Goal: Information Seeking & Learning: Compare options

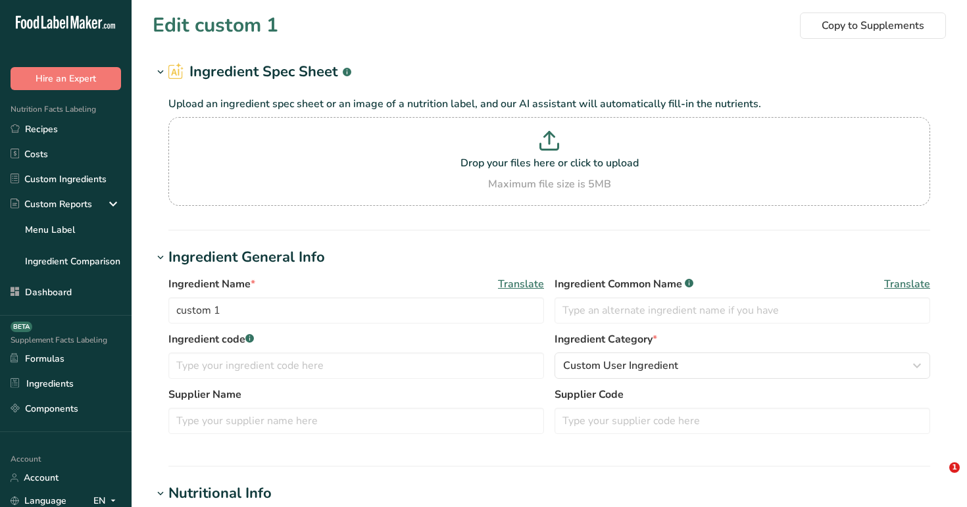
select select "20"
select select "22"
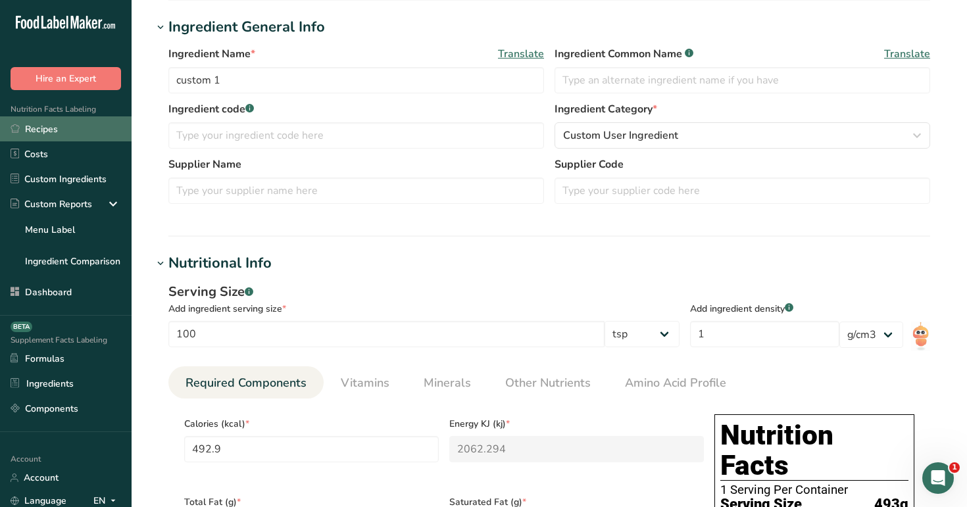
click at [83, 134] on link "Recipes" at bounding box center [66, 128] width 132 height 25
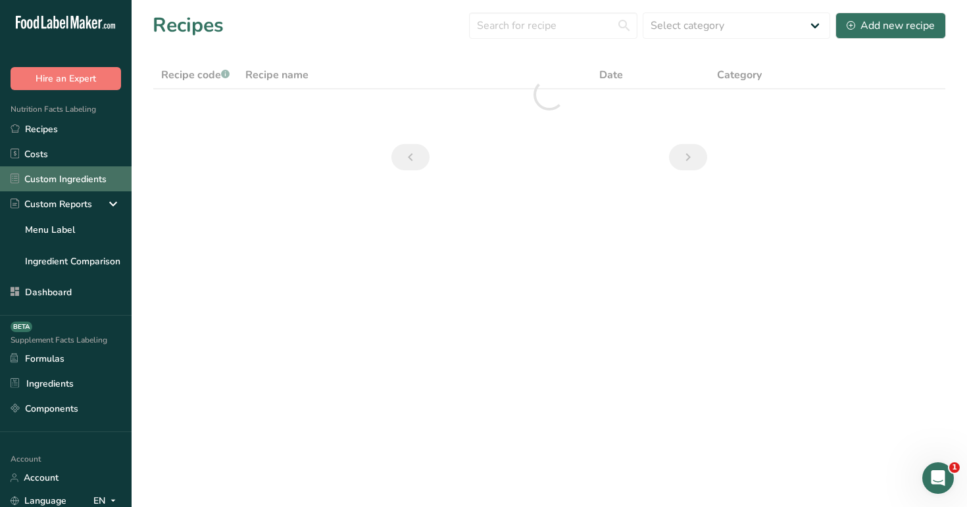
click at [82, 181] on link "Custom Ingredients" at bounding box center [66, 178] width 132 height 25
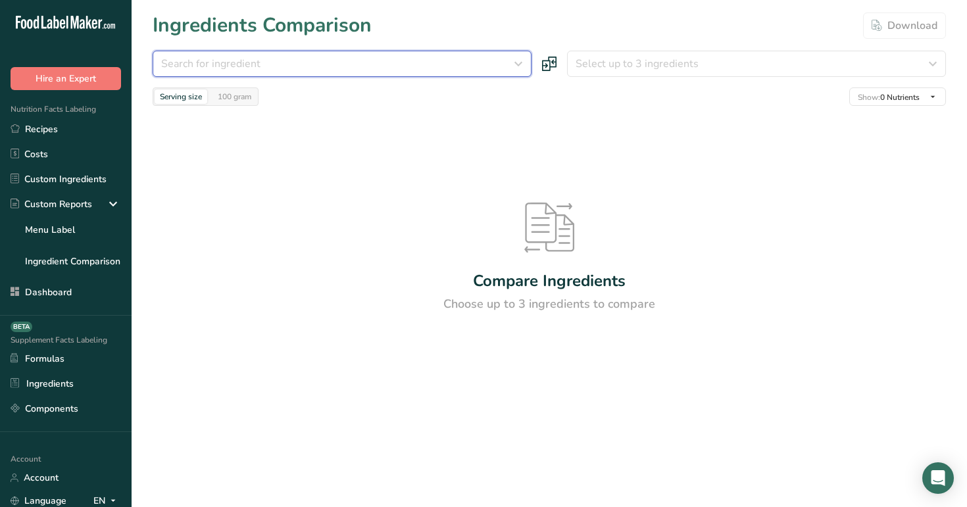
click at [349, 58] on div "Search for ingredient" at bounding box center [338, 64] width 354 height 16
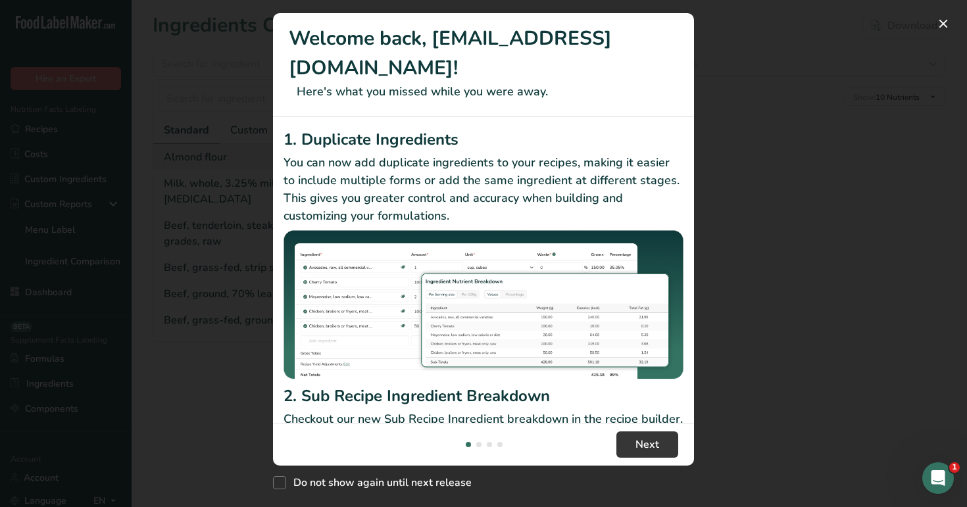
click at [328, 151] on h2 "1. Duplicate Ingredients" at bounding box center [483, 140] width 400 height 24
click at [945, 20] on button "New Features" at bounding box center [943, 23] width 21 height 21
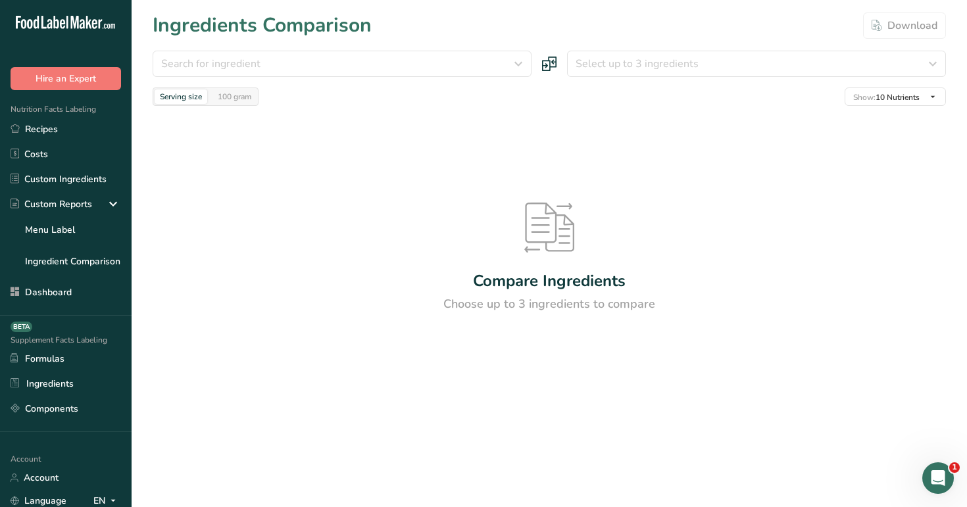
click at [491, 50] on section "Ingredients Comparison Download Search for ingredient Standard Custom Almond fl…" at bounding box center [549, 215] width 835 height 431
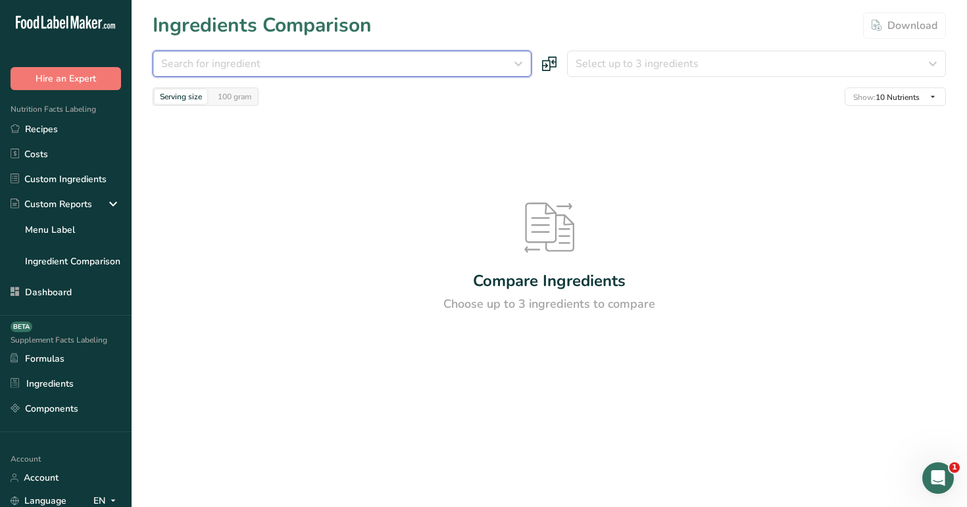
click at [489, 59] on div "Search for ingredient" at bounding box center [338, 64] width 354 height 16
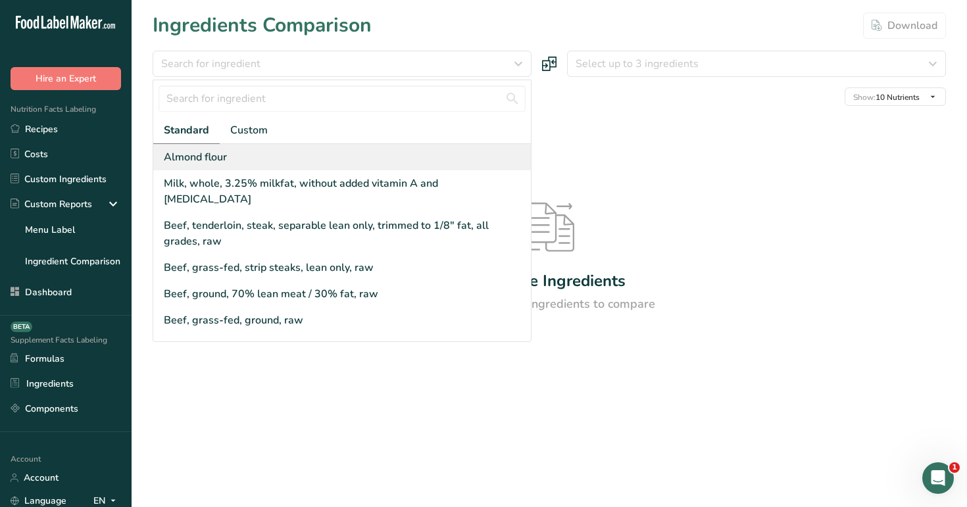
click at [420, 162] on div "Almond flour" at bounding box center [342, 157] width 378 height 26
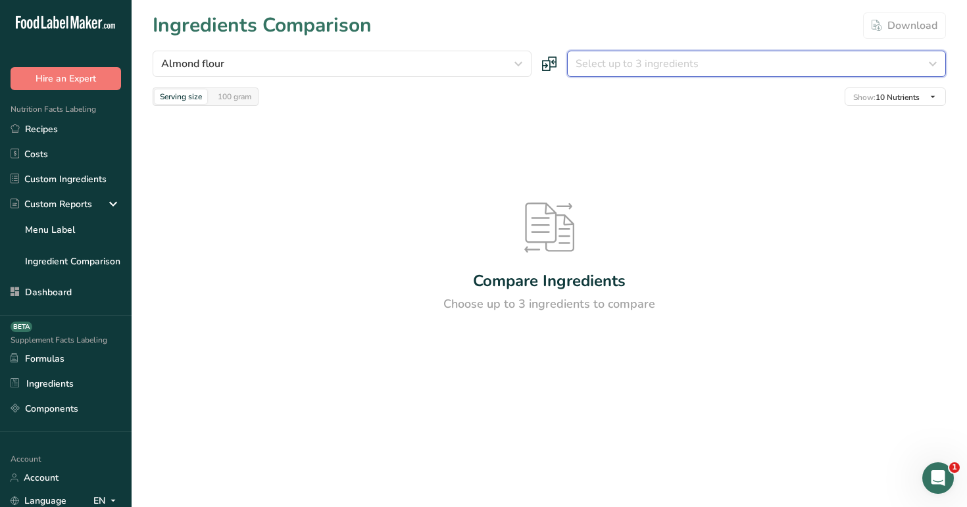
click at [663, 62] on span "Select up to 3 ingredients" at bounding box center [637, 64] width 123 height 16
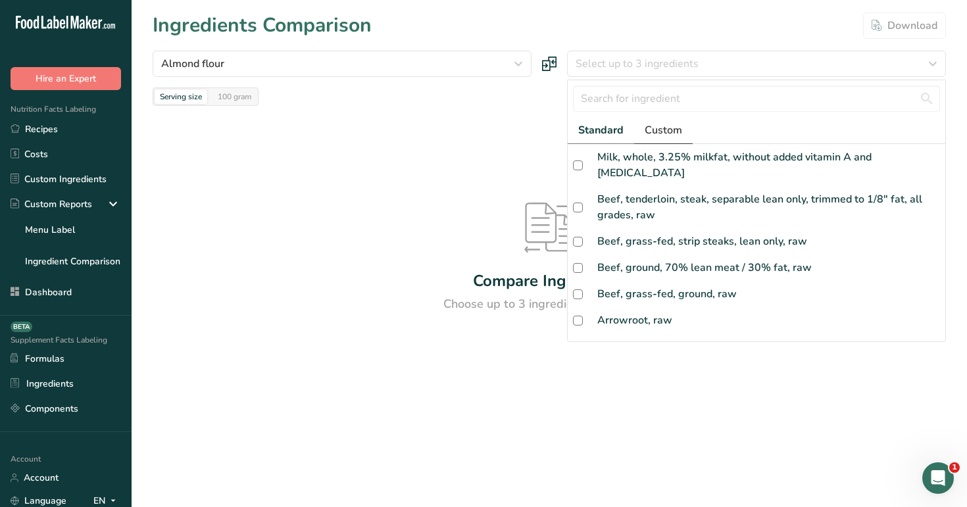
click at [657, 132] on span "Custom" at bounding box center [663, 130] width 37 height 16
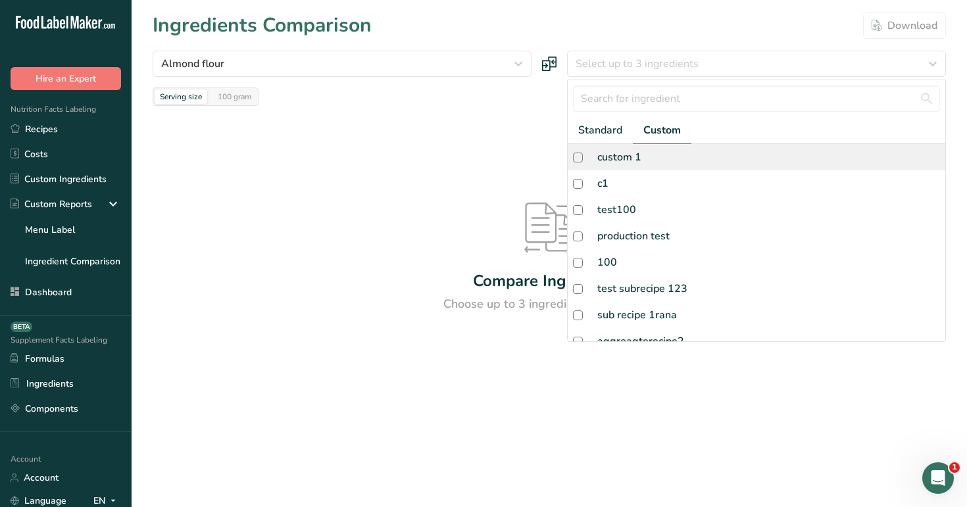
click at [649, 155] on div "custom 1" at bounding box center [757, 157] width 378 height 26
checkbox input "true"
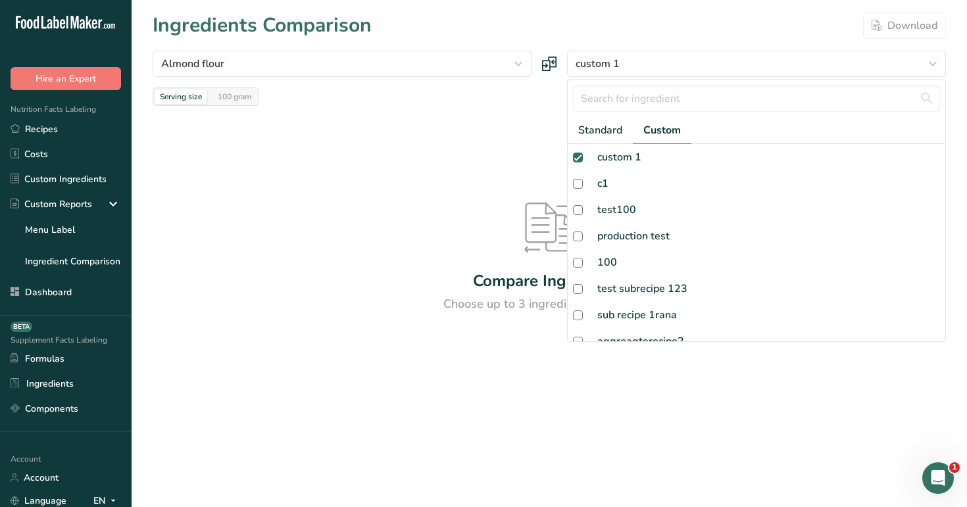
click at [0, 0] on div at bounding box center [0, 0] width 0 height 0
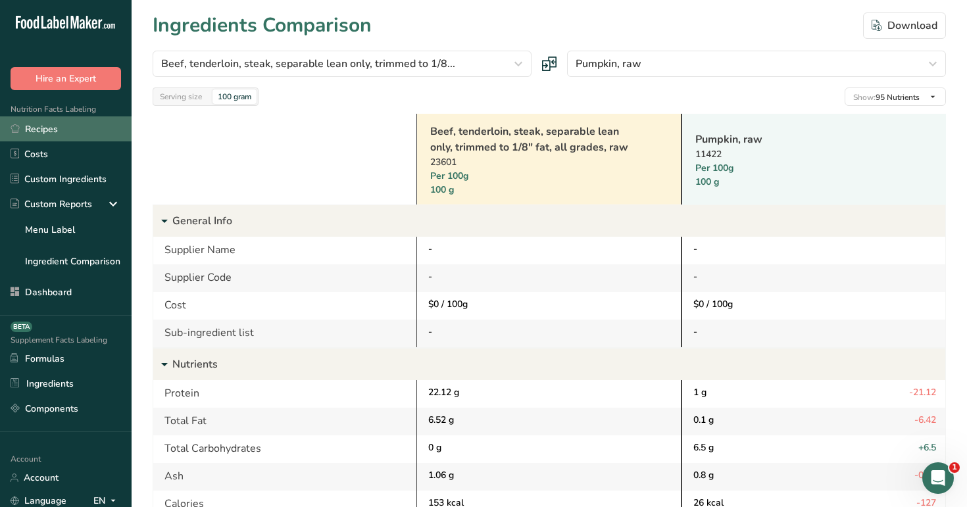
click at [98, 134] on link "Recipes" at bounding box center [66, 128] width 132 height 25
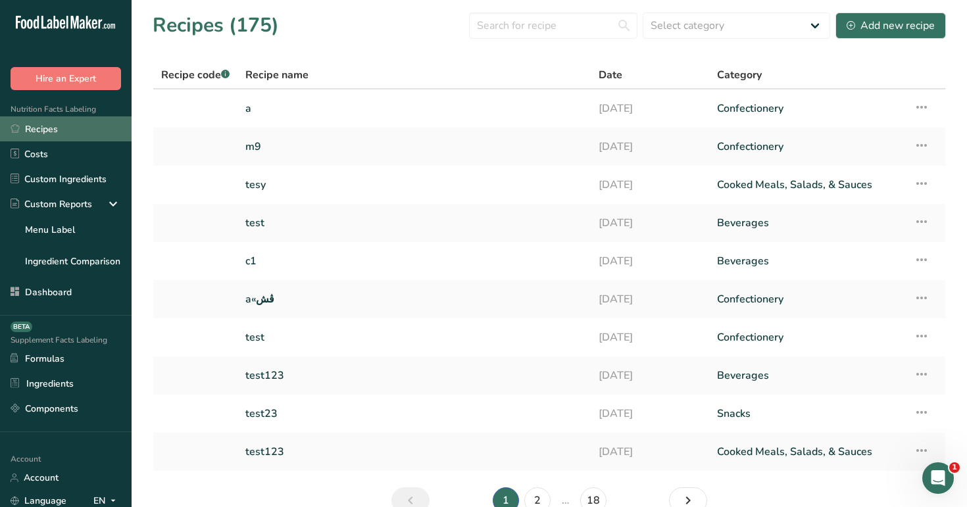
click at [64, 139] on link "Recipes" at bounding box center [66, 128] width 132 height 25
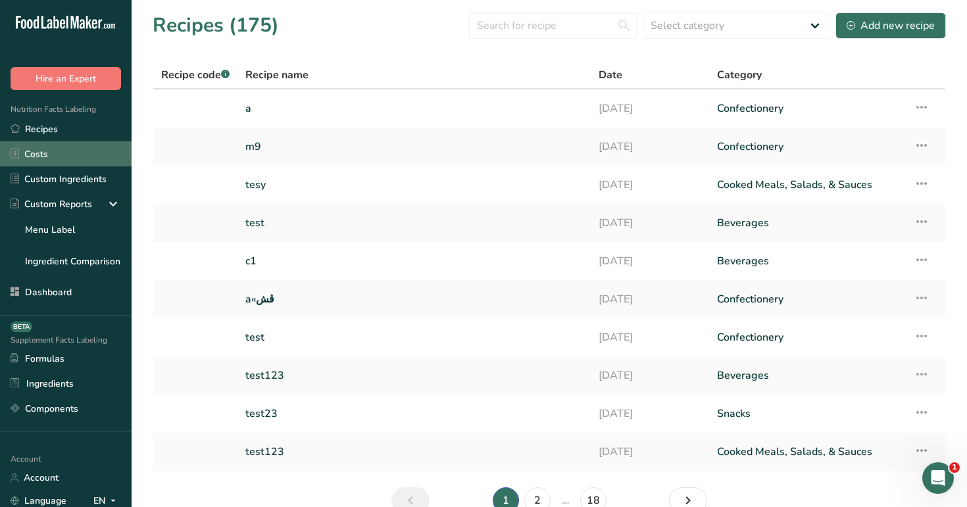
click at [83, 157] on link "Costs" at bounding box center [66, 153] width 132 height 25
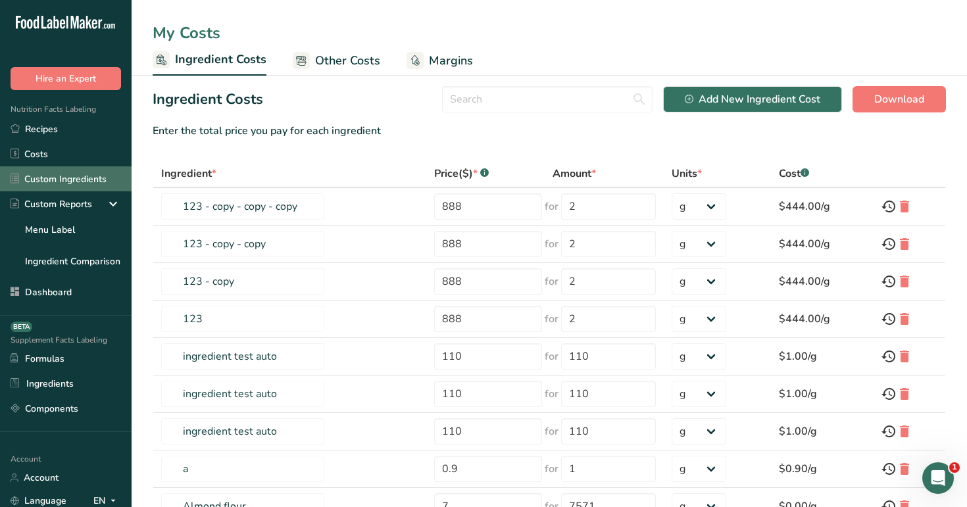
click at [105, 176] on link "Custom Ingredients" at bounding box center [66, 178] width 132 height 25
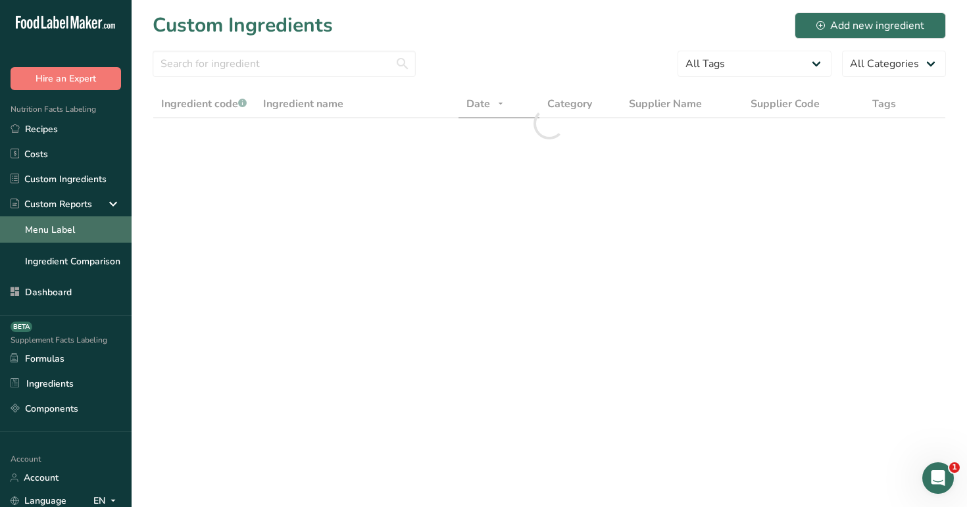
click at [106, 237] on link "Menu Label" at bounding box center [66, 229] width 132 height 26
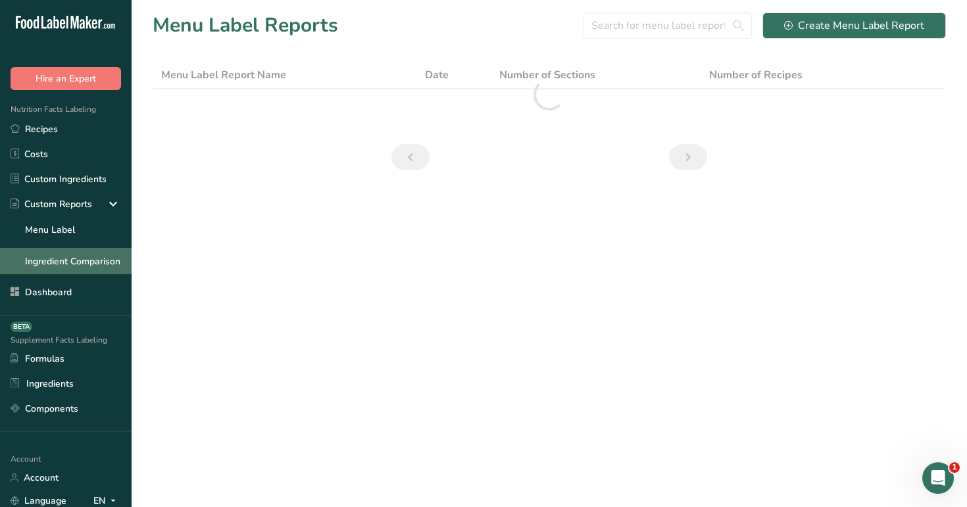
click at [111, 262] on link "Ingredient Comparison" at bounding box center [66, 261] width 132 height 26
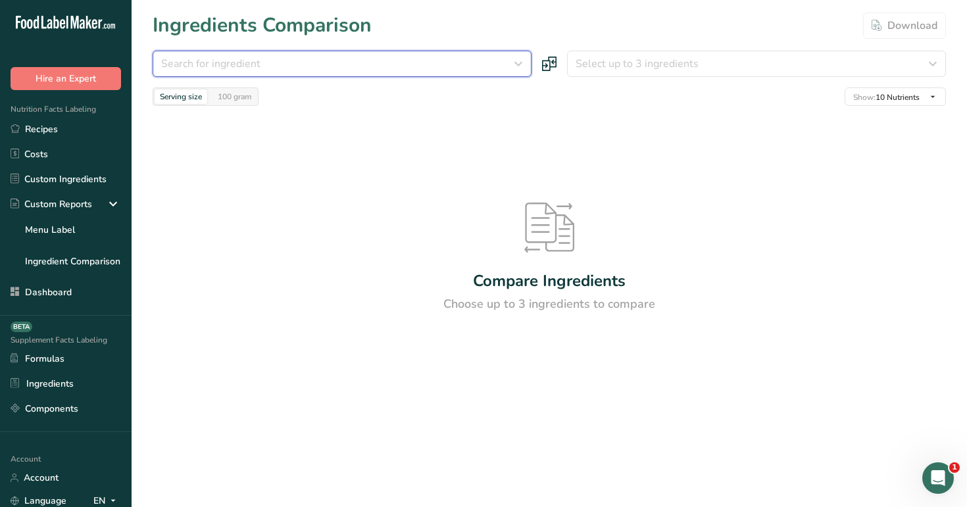
click at [493, 62] on div "Search for ingredient" at bounding box center [338, 64] width 354 height 16
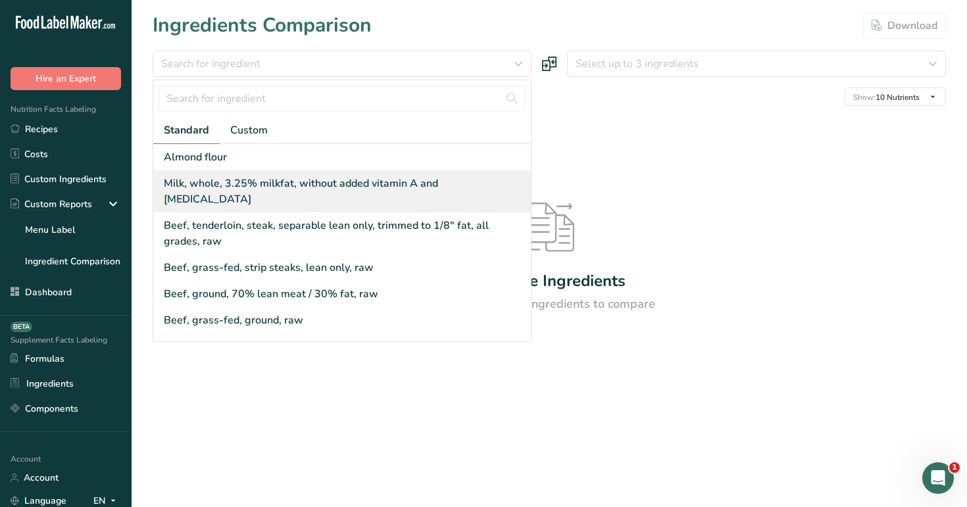
click at [443, 178] on div "Milk, whole, 3.25% milkfat, without added vitamin A and [MEDICAL_DATA]" at bounding box center [345, 192] width 362 height 32
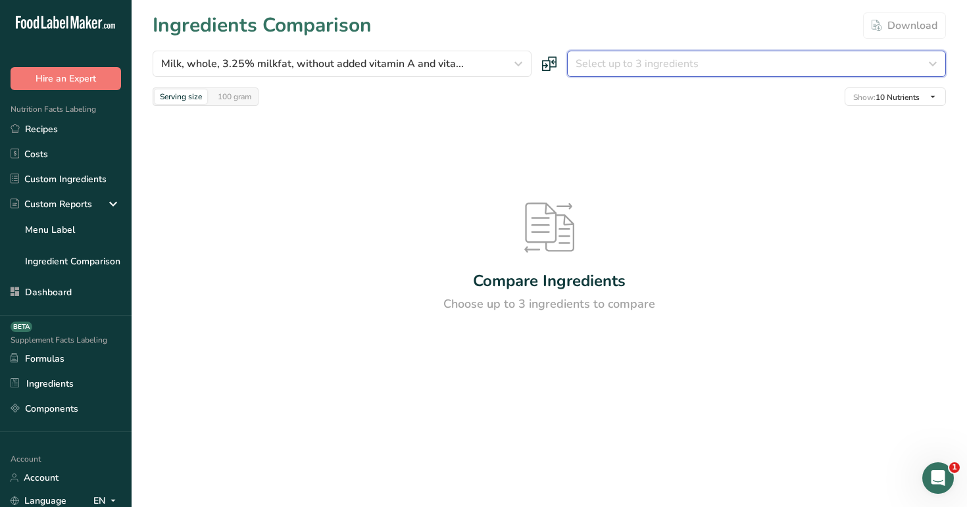
click at [672, 64] on span "Select up to 3 ingredients" at bounding box center [637, 64] width 123 height 16
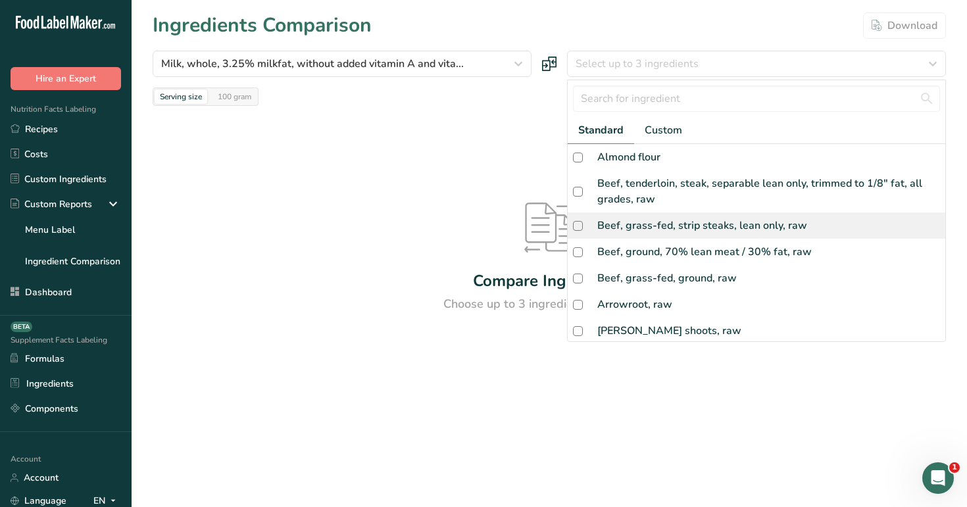
click at [664, 215] on div "Beef, grass-fed, strip steaks, lean only, raw" at bounding box center [757, 225] width 378 height 26
checkbox input "true"
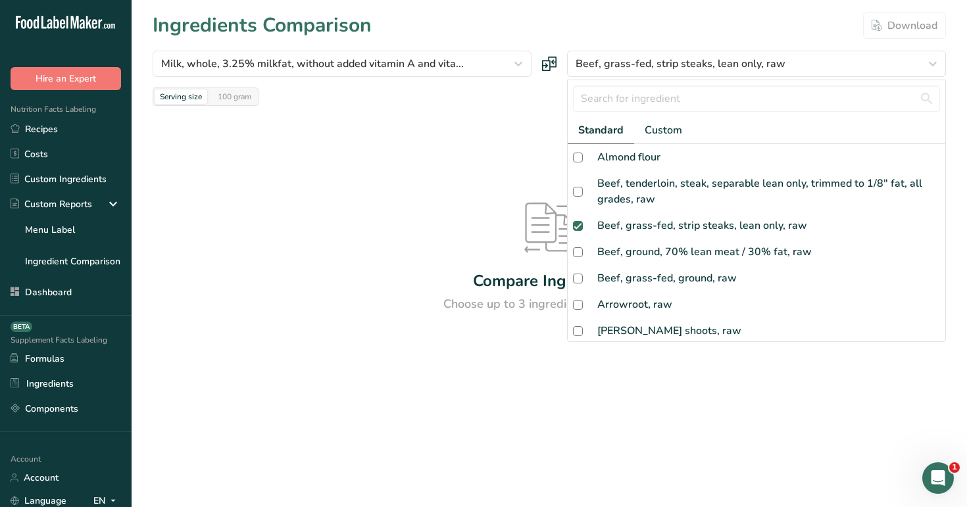
click at [534, 21] on div "Ingredients Comparison Download" at bounding box center [549, 26] width 793 height 30
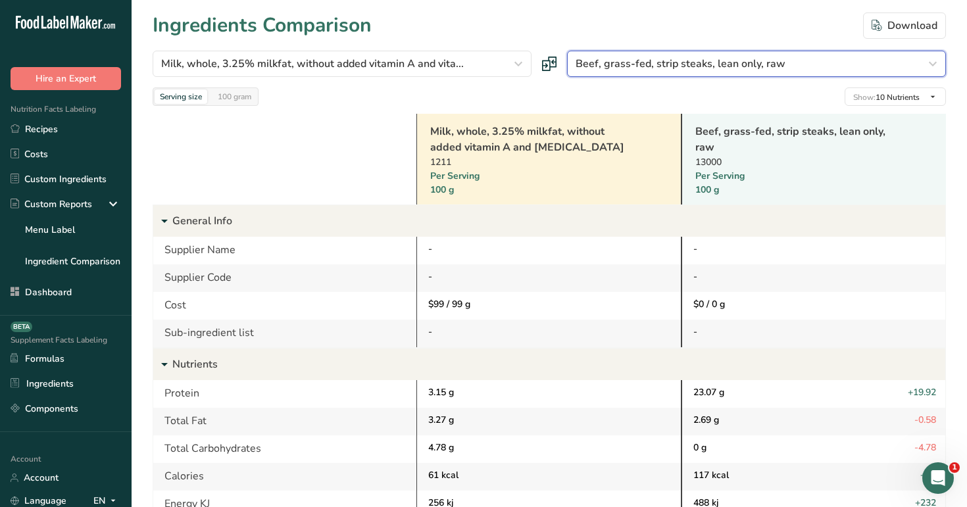
click at [626, 57] on span "Beef, grass-fed, strip steaks, lean only, raw" at bounding box center [681, 64] width 210 height 16
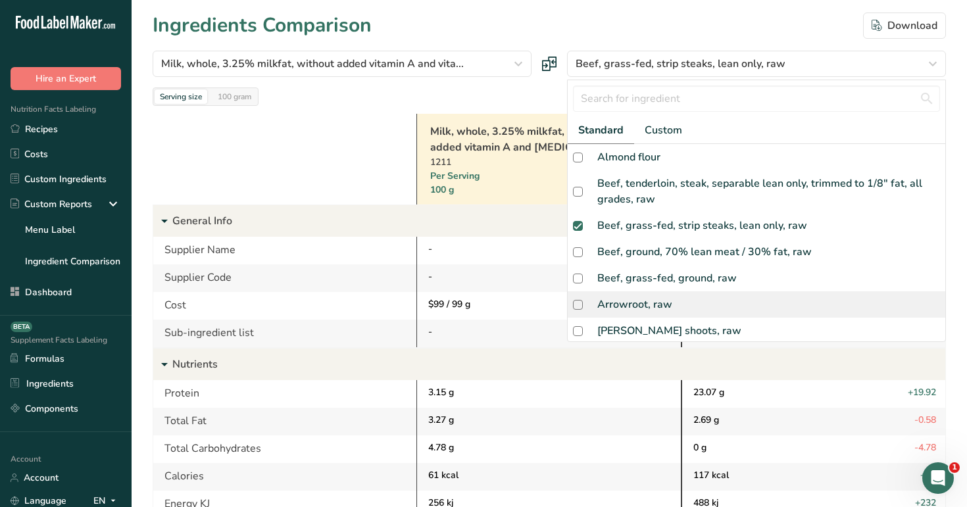
click at [678, 301] on div "Arrowroot, raw" at bounding box center [757, 304] width 378 height 26
checkbox input "true"
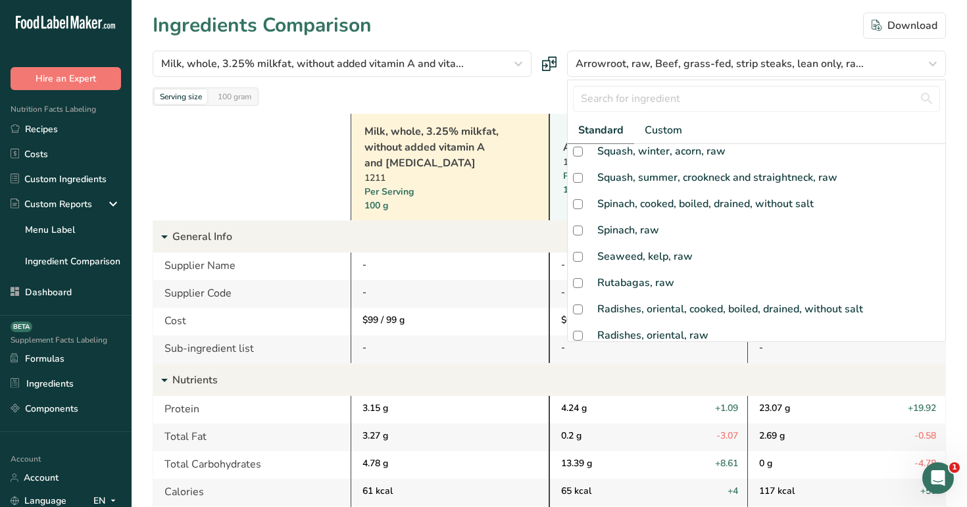
scroll to position [359, 0]
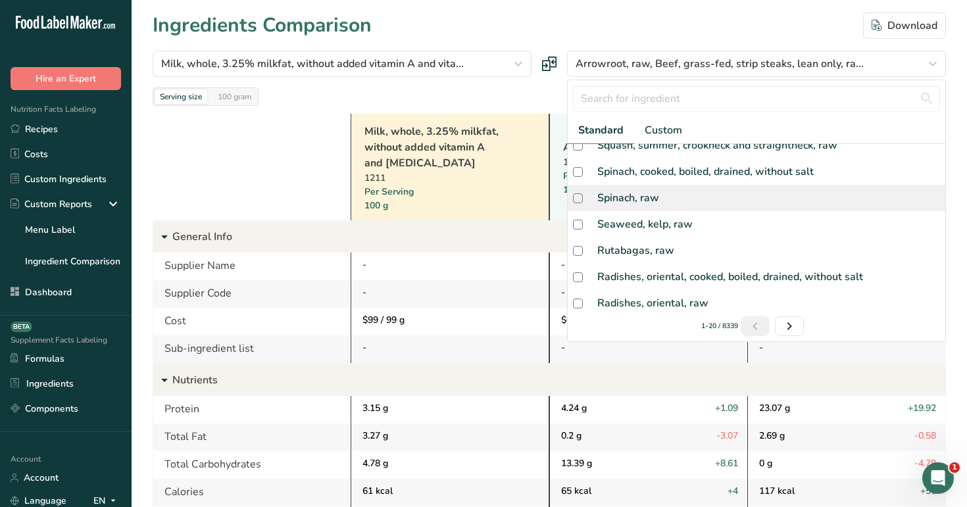
click at [710, 209] on div "Spinach, raw" at bounding box center [757, 198] width 378 height 26
checkbox input "true"
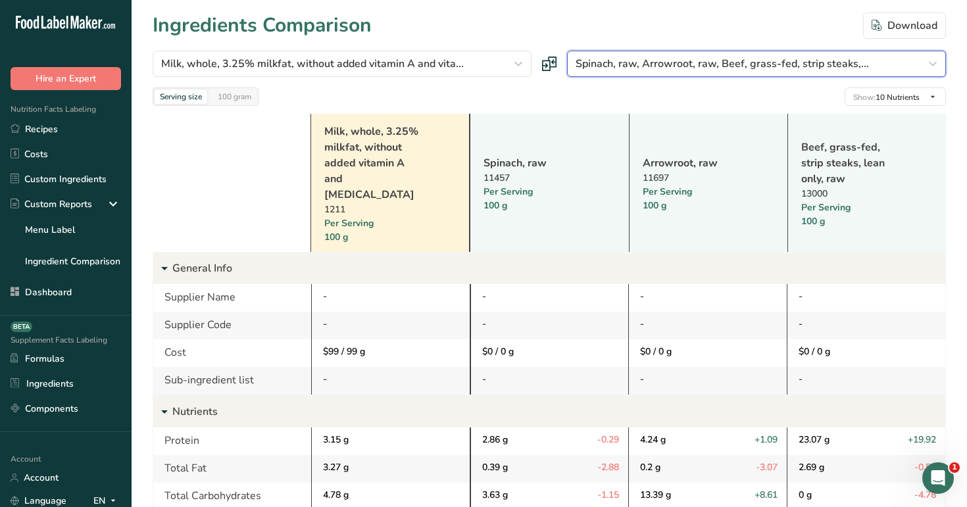
click at [693, 76] on button "Spinach, raw, Arrowroot, raw, Beef, grass-fed, strip steaks,..." at bounding box center [756, 64] width 379 height 26
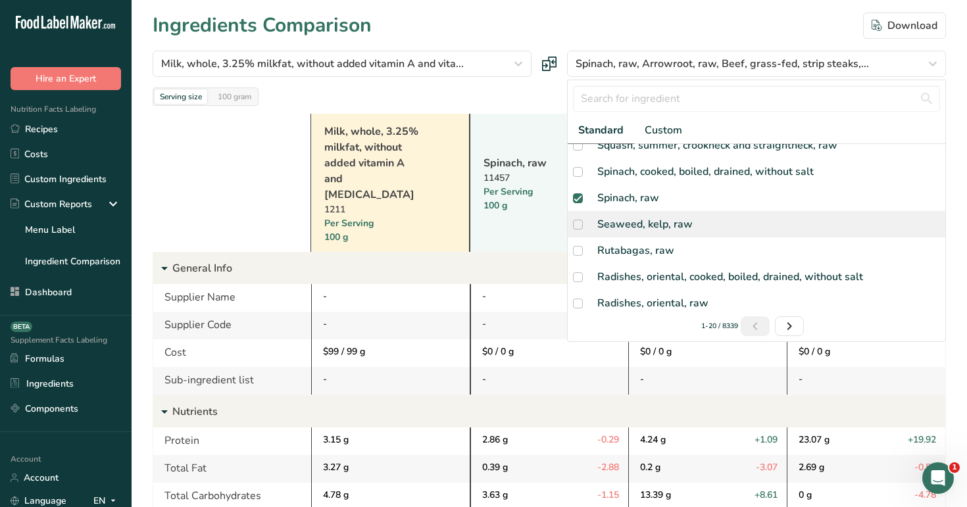
click at [670, 222] on div "Seaweed, kelp, raw" at bounding box center [644, 224] width 95 height 16
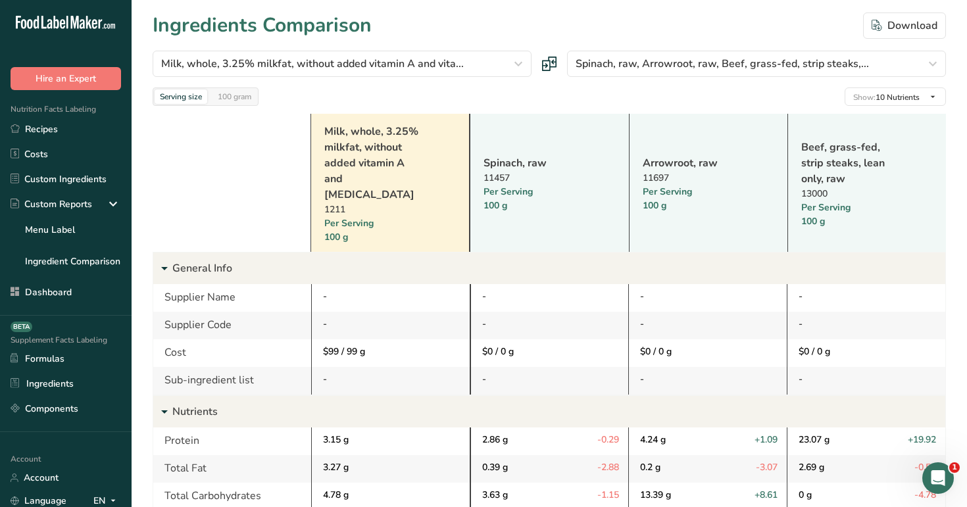
click at [726, 121] on div "Arrowroot, raw 11697 Per Serving 100 g" at bounding box center [708, 183] width 159 height 138
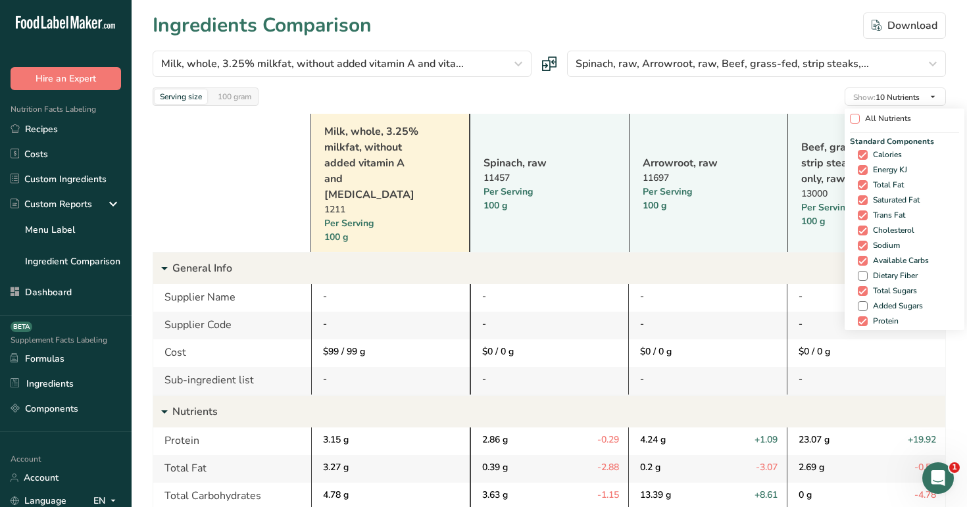
click at [875, 118] on span "All Nutrients" at bounding box center [885, 119] width 51 height 10
click at [858, 118] on input "All Nutrients" at bounding box center [854, 118] width 9 height 9
checkbox input "true"
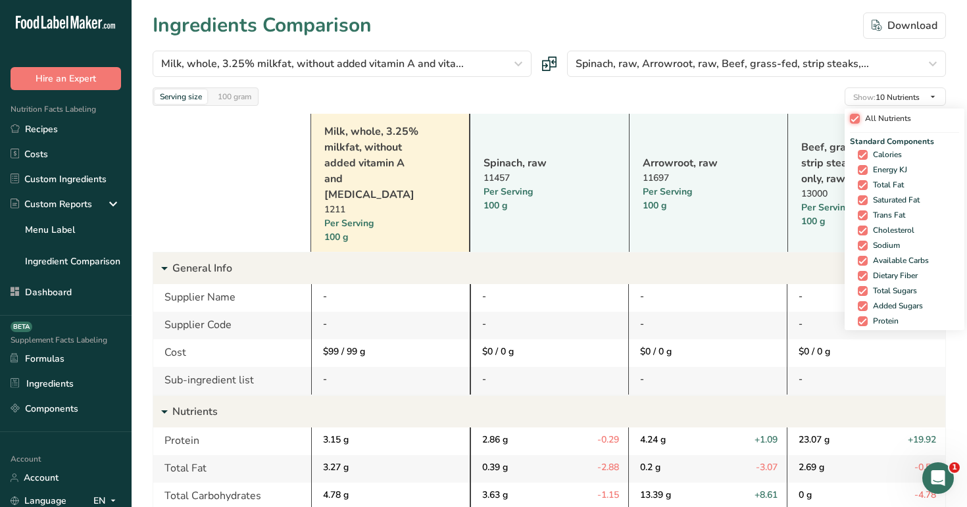
checkbox input "true"
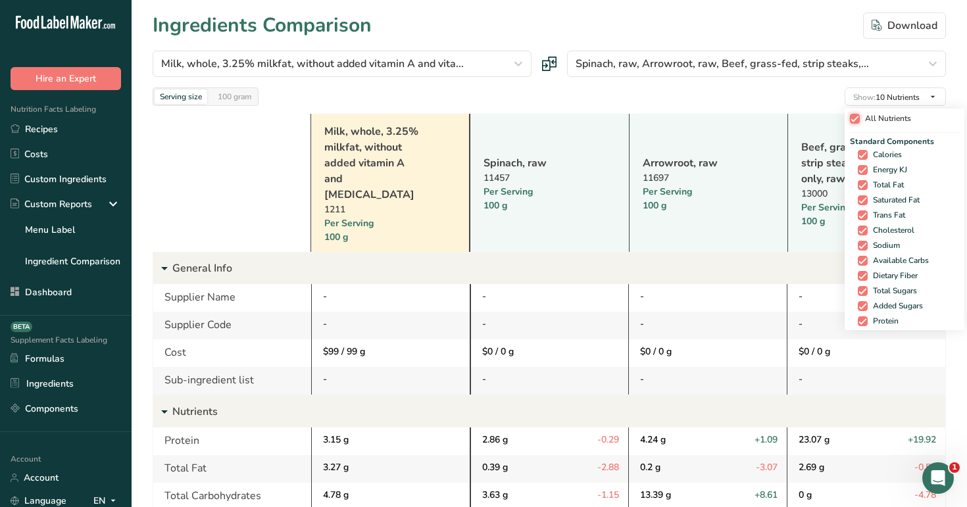
checkbox input "true"
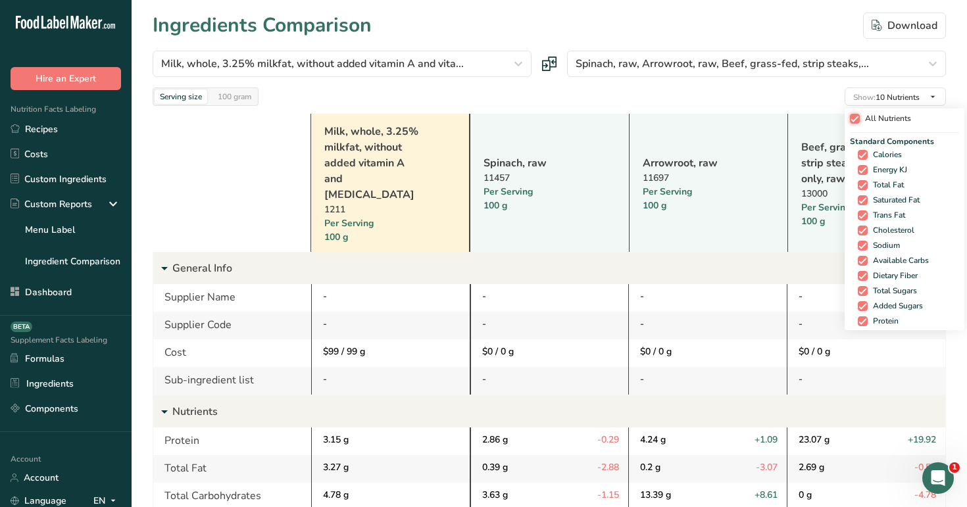
checkbox input "true"
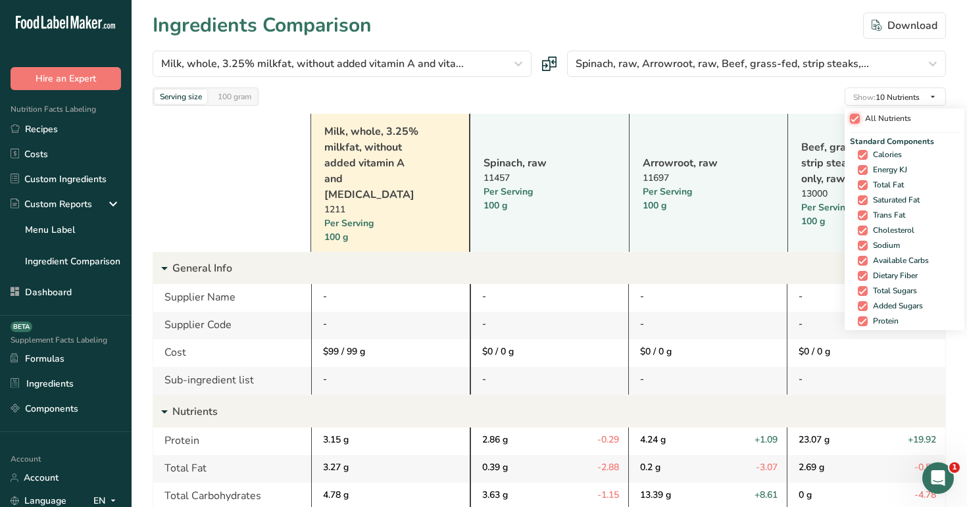
checkbox input "true"
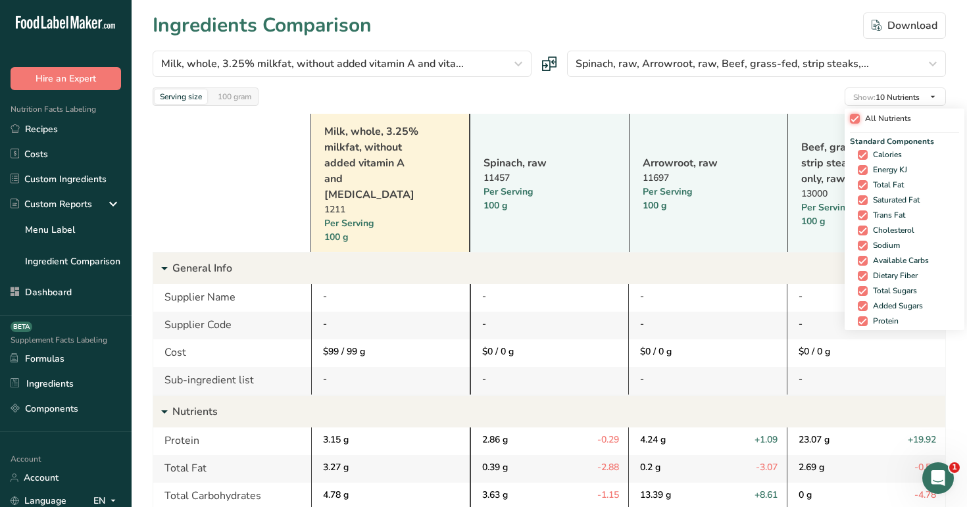
checkbox input "true"
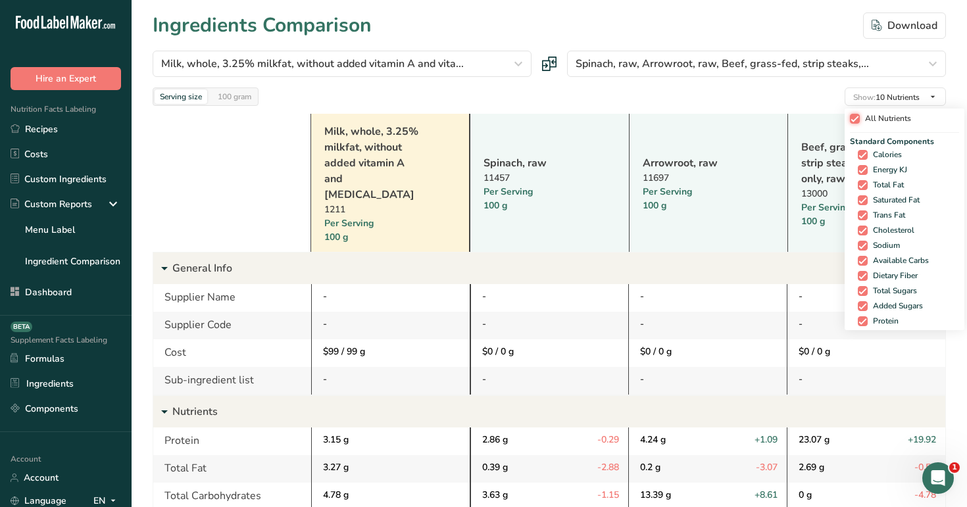
checkbox input "true"
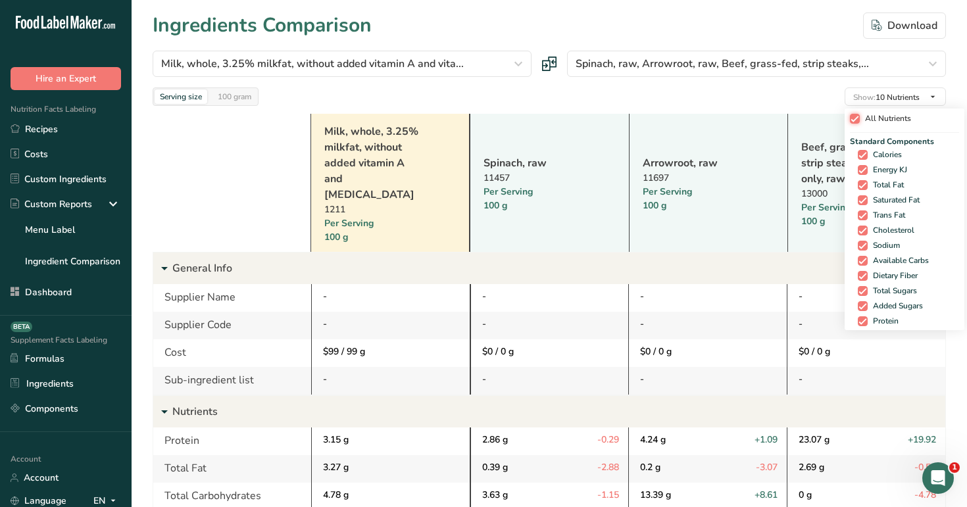
checkbox input "true"
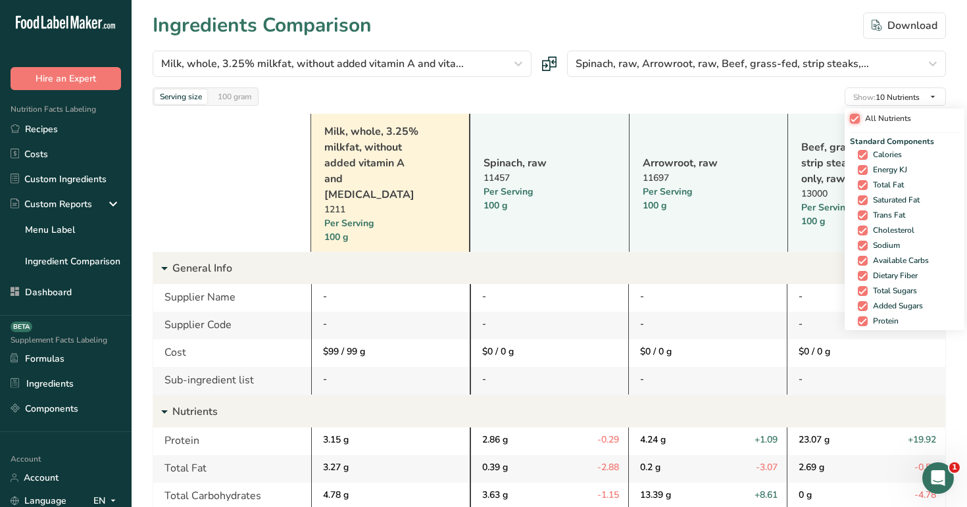
checkbox input "true"
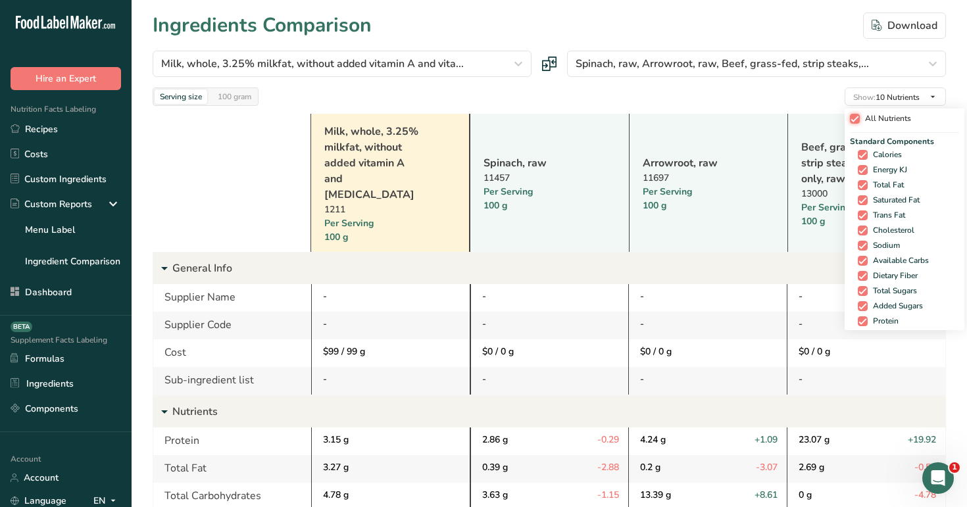
checkbox input "true"
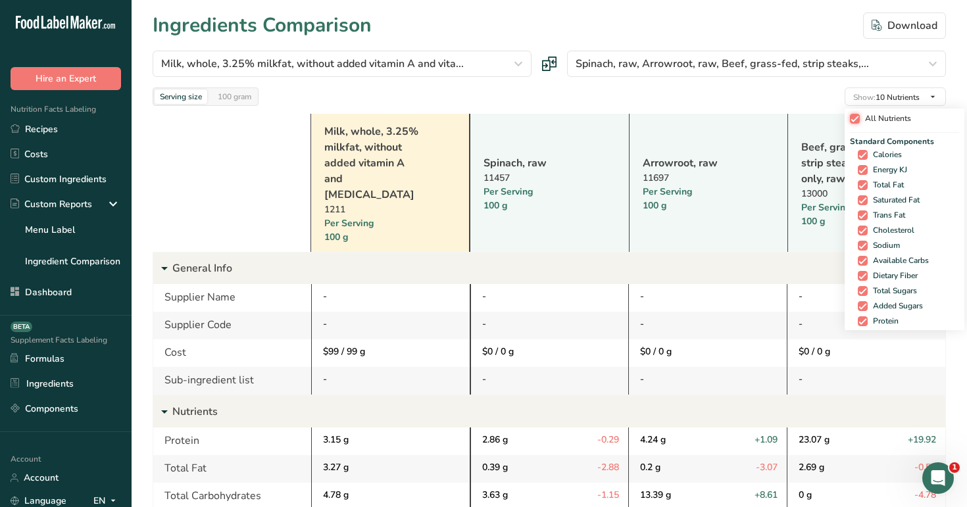
checkbox input "true"
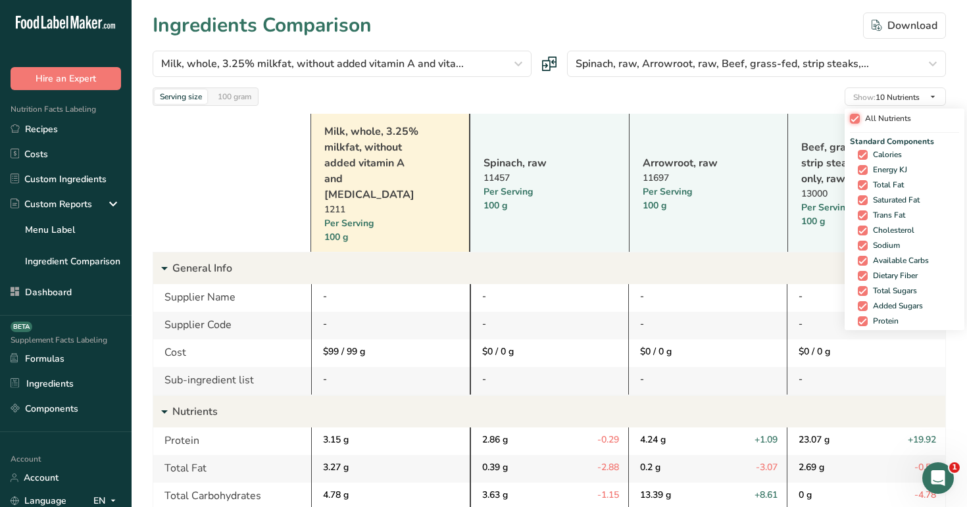
checkbox input "true"
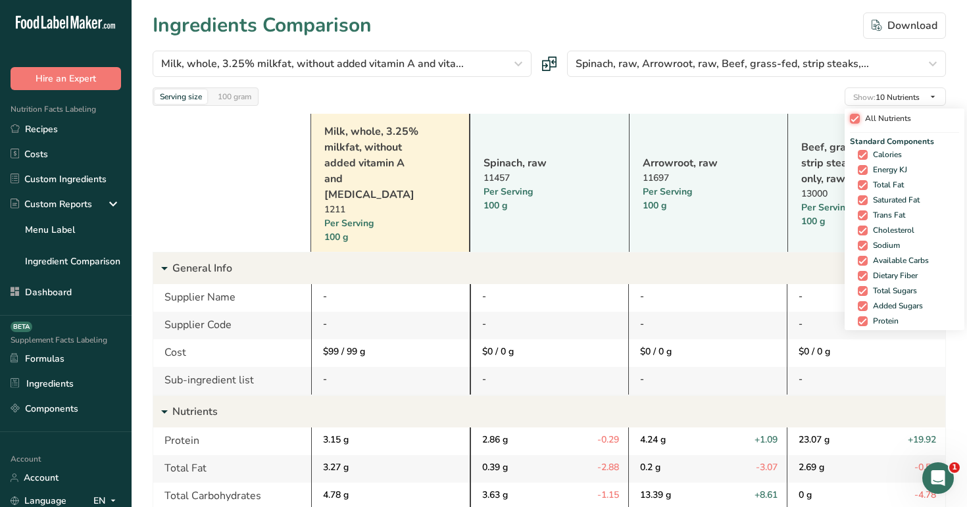
checkbox input "true"
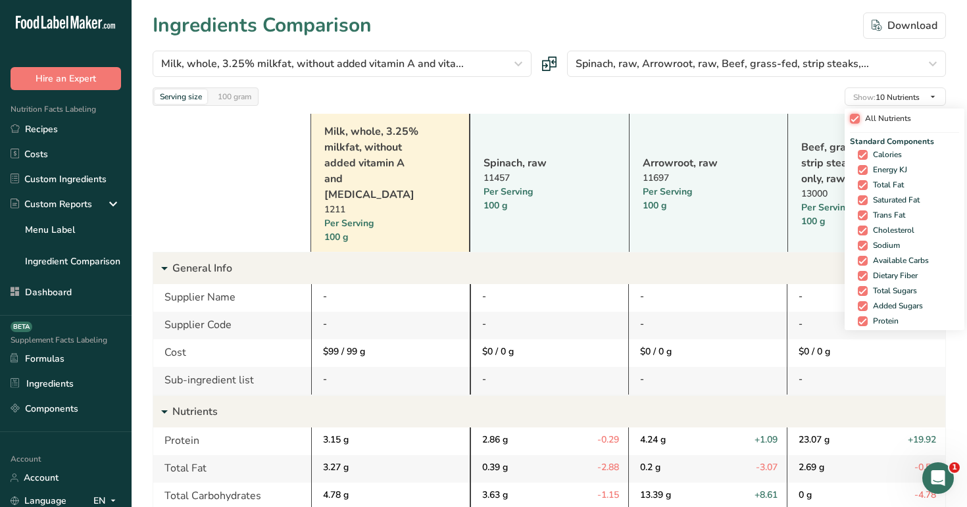
checkbox input "true"
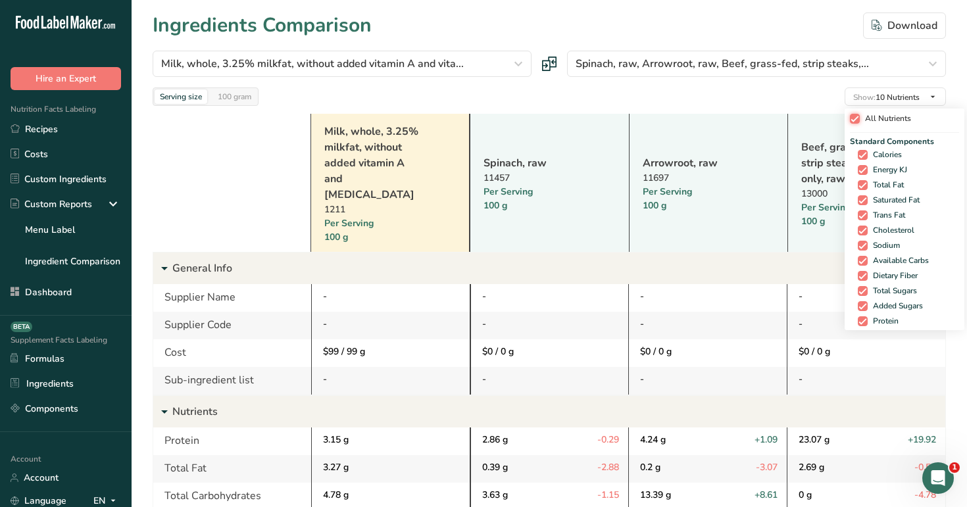
checkbox input "true"
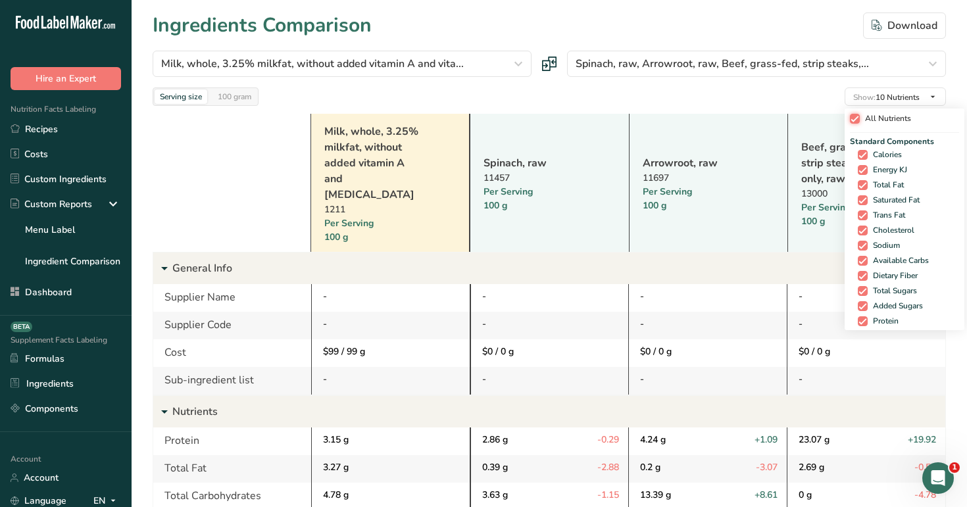
checkbox input "true"
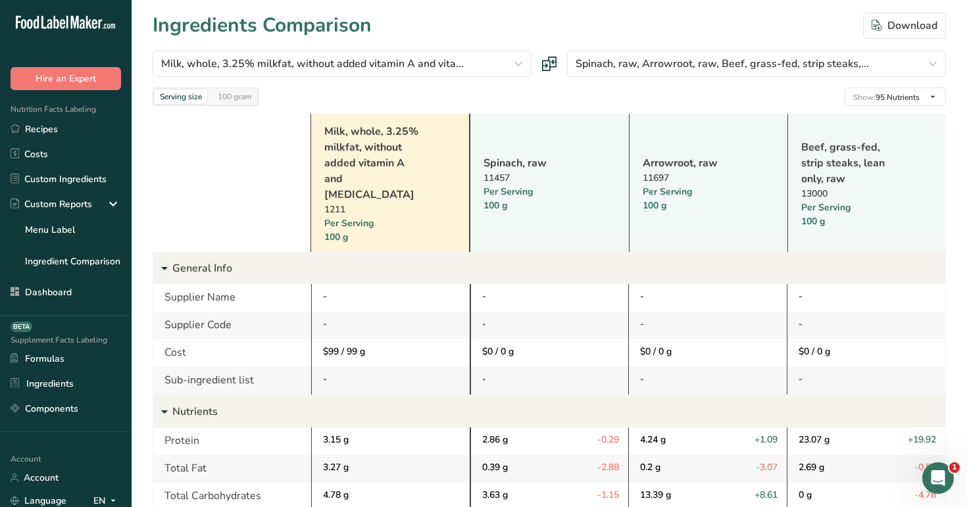
click at [812, 101] on div "Serving size 100 gram Show: 95 Nutrients All Nutrients Standard Components Calo…" at bounding box center [549, 96] width 793 height 18
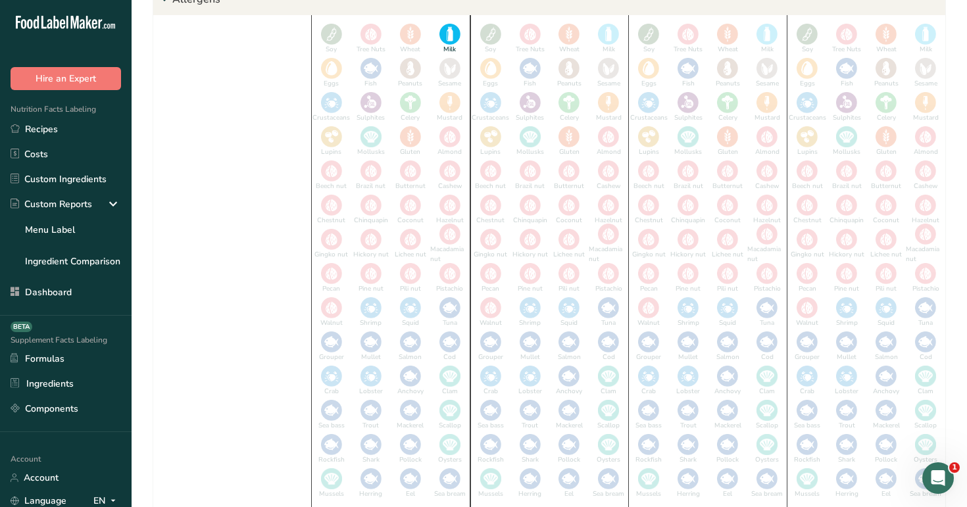
scroll to position [3118, 0]
